Goal: Entertainment & Leisure: Consume media (video, audio)

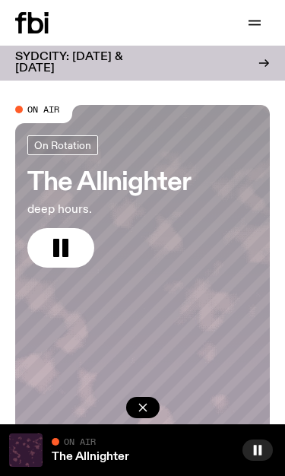
scroll to position [38, 0]
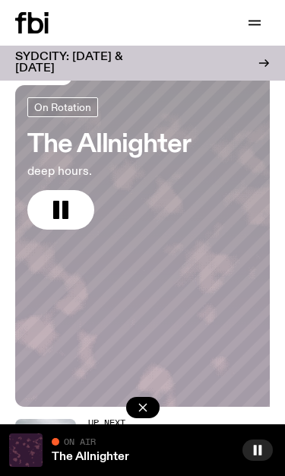
click at [261, 448] on rect "button" at bounding box center [260, 450] width 3 height 10
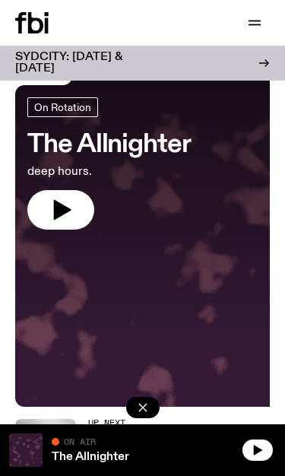
click at [139, 415] on icon "button" at bounding box center [142, 407] width 15 height 15
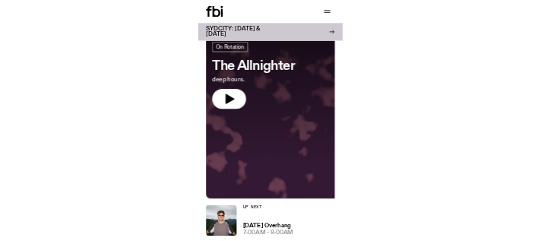
scroll to position [0, 0]
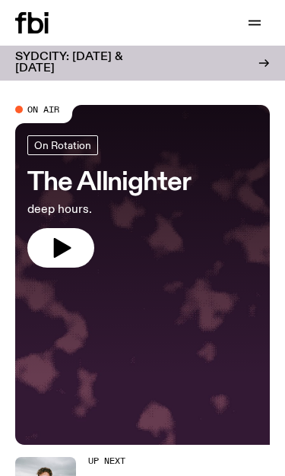
click at [28, 25] on icon at bounding box center [35, 22] width 15 height 21
click at [43, 20] on icon at bounding box center [31, 22] width 33 height 21
click at [33, 27] on icon at bounding box center [31, 22] width 33 height 21
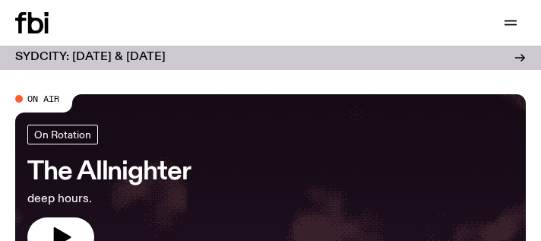
click at [21, 30] on icon at bounding box center [20, 22] width 11 height 21
click at [31, 13] on icon at bounding box center [35, 22] width 15 height 21
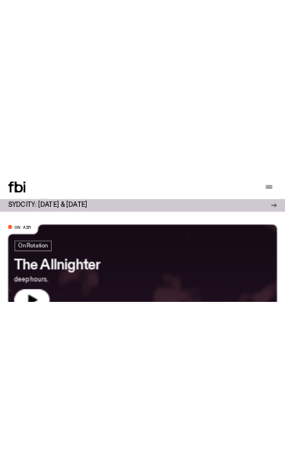
scroll to position [38, 0]
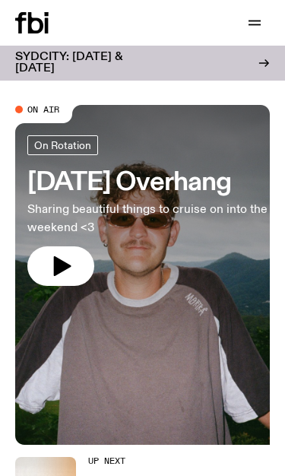
click at [62, 265] on icon "button" at bounding box center [62, 266] width 17 height 20
